Goal: Information Seeking & Learning: Learn about a topic

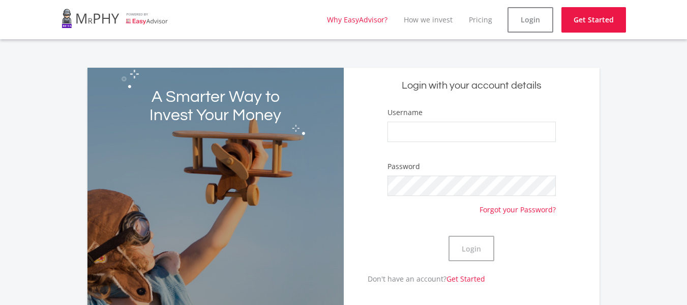
click at [371, 19] on link "Why EasyAdvisor?" at bounding box center [357, 20] width 61 height 10
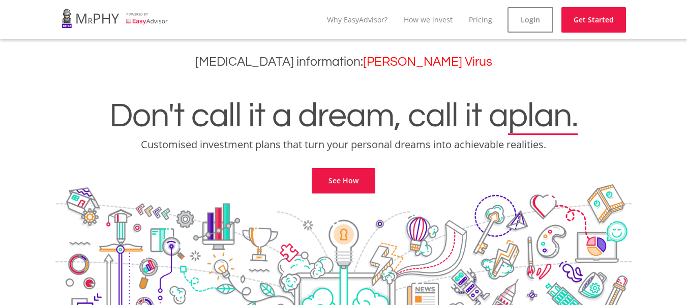
scroll to position [2159, 0]
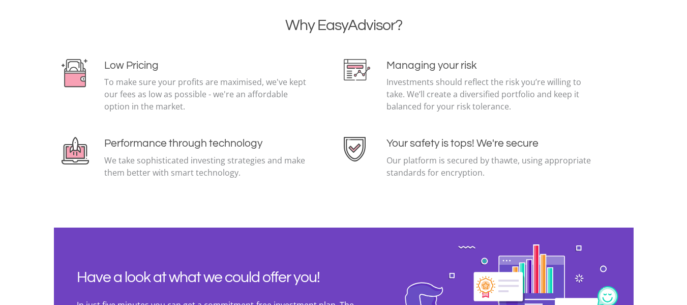
click at [302, 52] on div "Why EasyAdvisor?" at bounding box center [344, 37] width 580 height 43
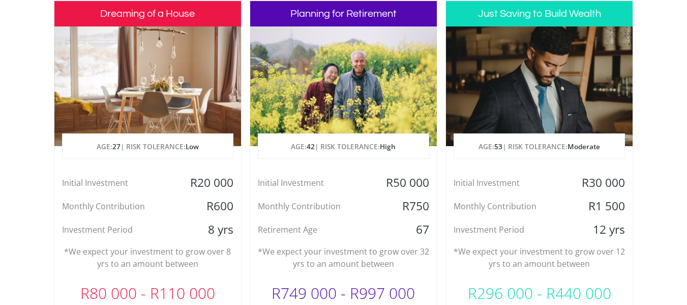
scroll to position [519, 0]
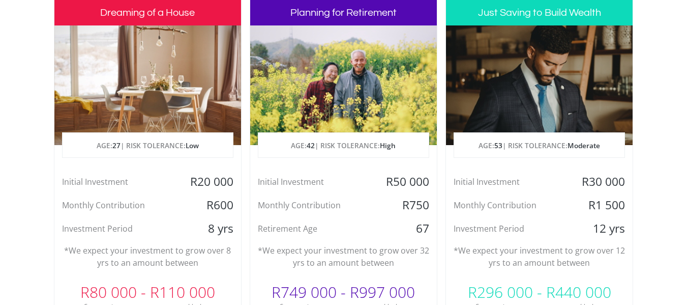
click at [488, 37] on div at bounding box center [539, 85] width 187 height 120
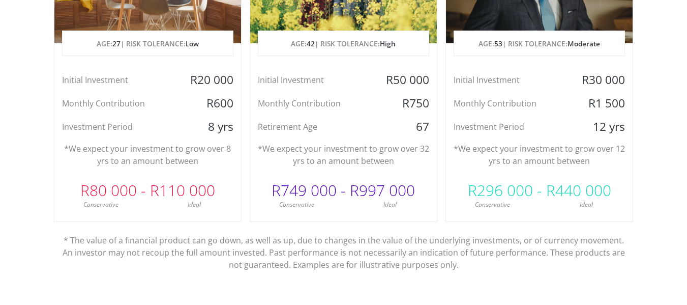
scroll to position [642, 0]
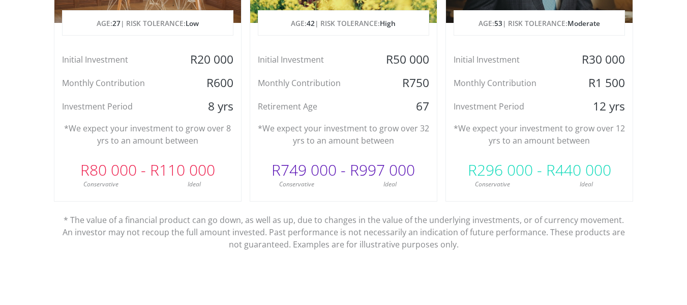
click at [570, 76] on div "Monthly Contribution" at bounding box center [508, 82] width 125 height 15
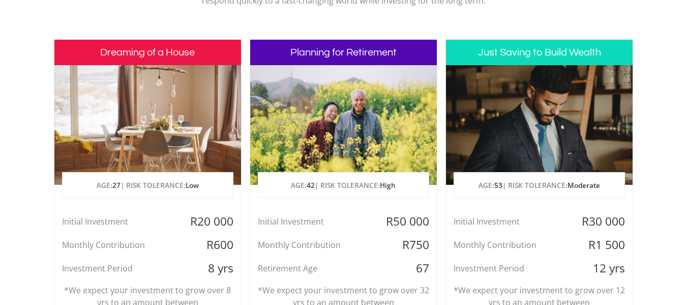
scroll to position [479, 0]
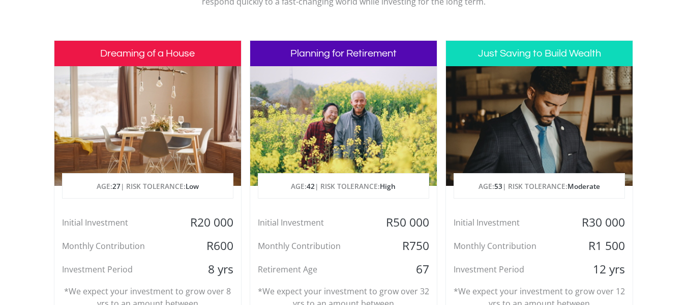
click at [577, 61] on h3 "Just Saving to Build Wealth" at bounding box center [539, 53] width 187 height 25
click at [537, 190] on p "AGE: [DEMOGRAPHIC_DATA] | RISK TOLERANCE: Moderate" at bounding box center [539, 185] width 170 height 25
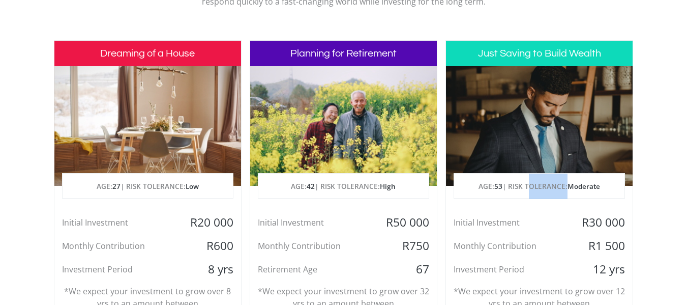
click at [537, 190] on p "AGE: [DEMOGRAPHIC_DATA] | RISK TOLERANCE: Moderate" at bounding box center [539, 185] width 170 height 25
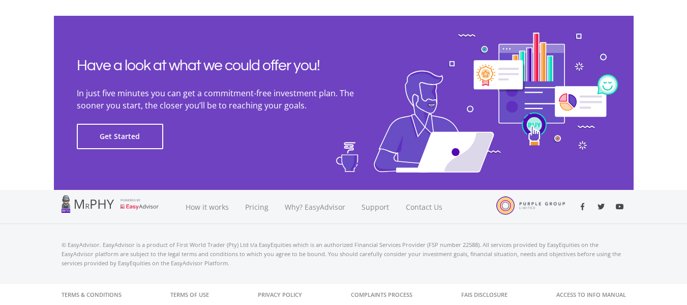
scroll to position [2371, 0]
